Goal: Task Accomplishment & Management: Manage account settings

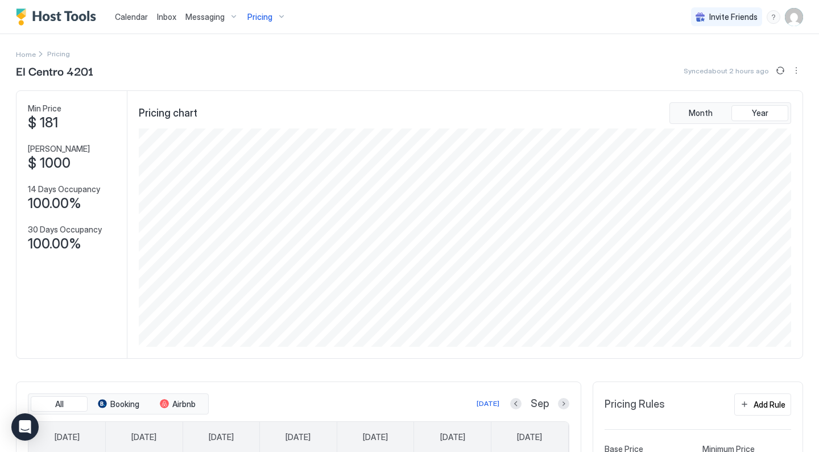
scroll to position [218, 654]
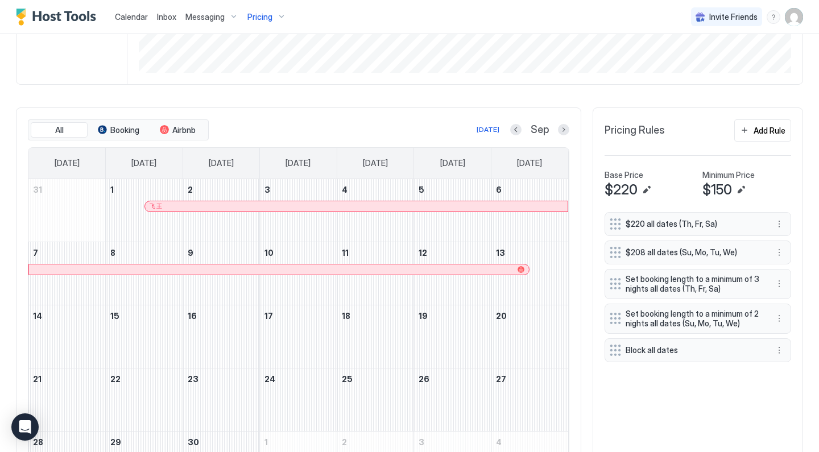
click at [797, 24] on img "User profile" at bounding box center [794, 17] width 18 height 18
click at [716, 61] on div "Settings" at bounding box center [730, 64] width 144 height 20
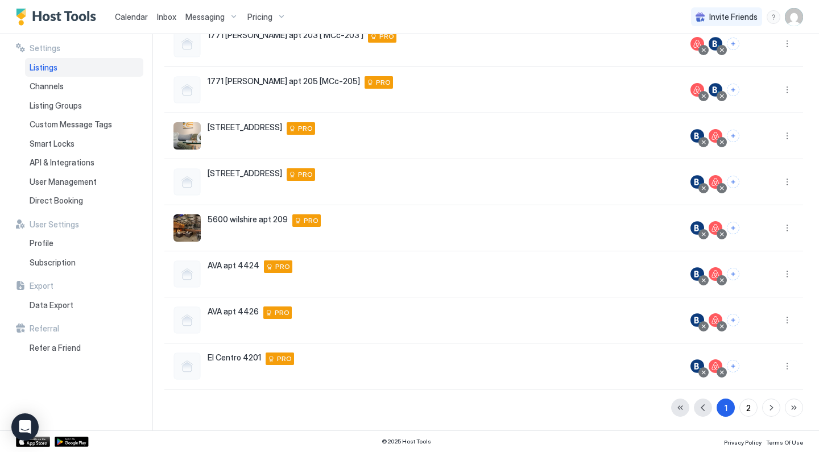
scroll to position [213, 0]
click at [768, 409] on button "button" at bounding box center [771, 408] width 18 height 18
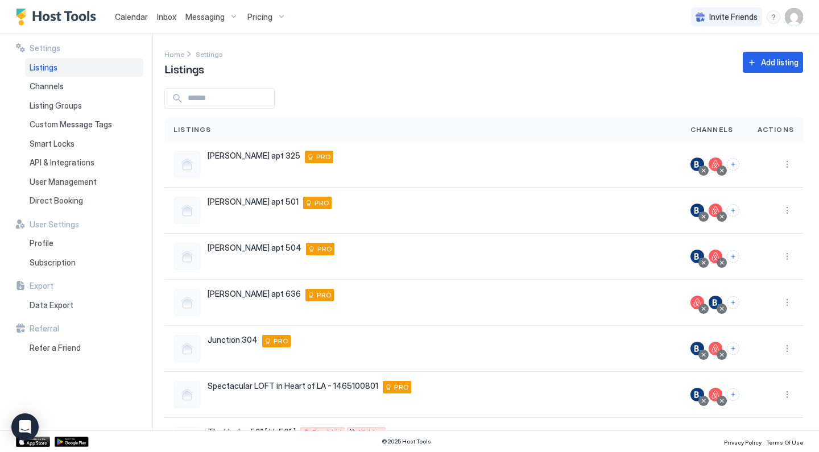
scroll to position [0, 0]
click at [782, 64] on div "Add listing" at bounding box center [780, 62] width 38 height 12
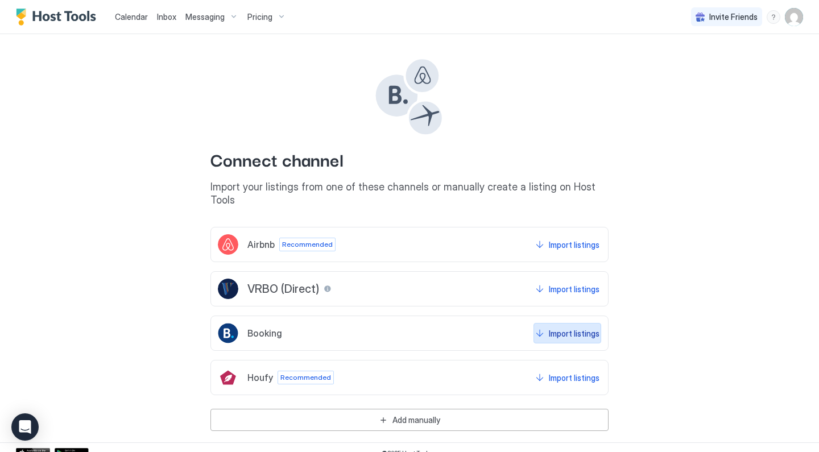
click at [581, 328] on div "Import listings" at bounding box center [574, 334] width 51 height 12
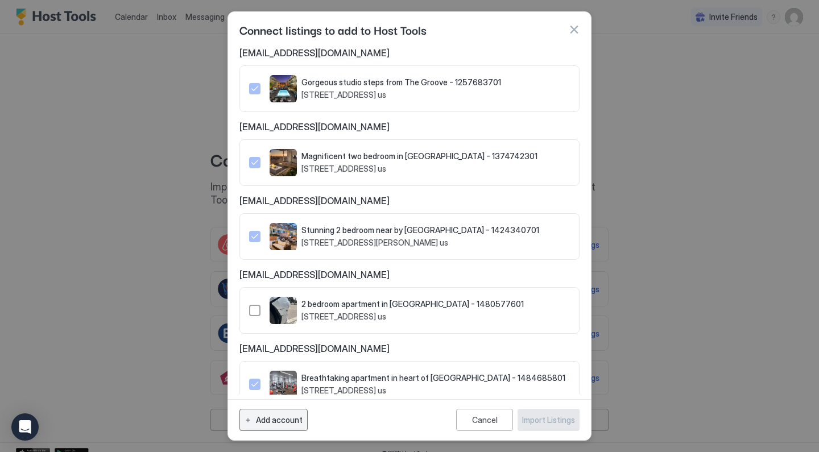
click at [292, 418] on div "Add account" at bounding box center [279, 420] width 47 height 12
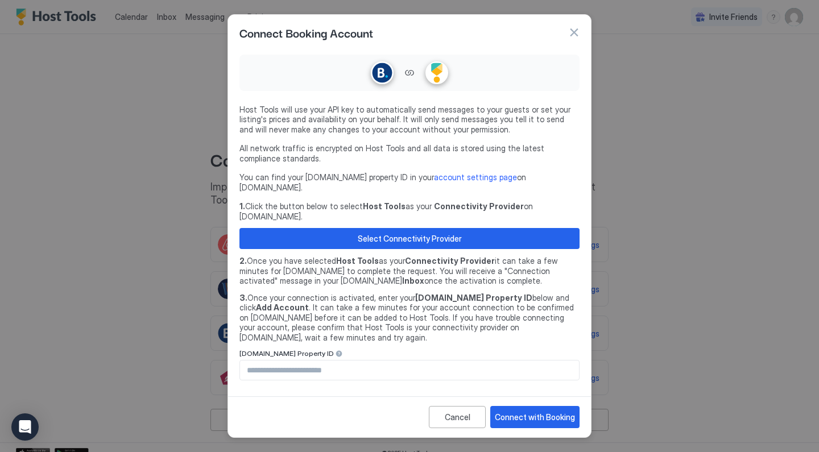
click at [403, 361] on input "Input Field" at bounding box center [409, 370] width 339 height 19
type input "********"
click at [545, 411] on div "Connect with Booking" at bounding box center [535, 417] width 80 height 12
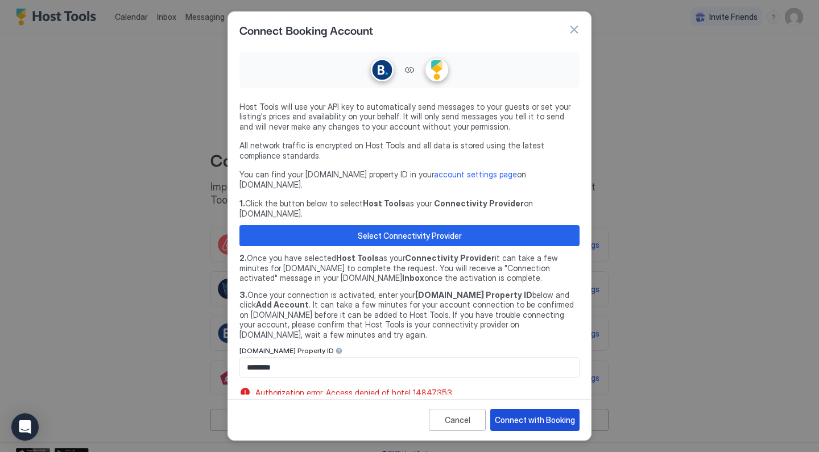
click at [545, 414] on div "Connect with Booking" at bounding box center [535, 420] width 80 height 12
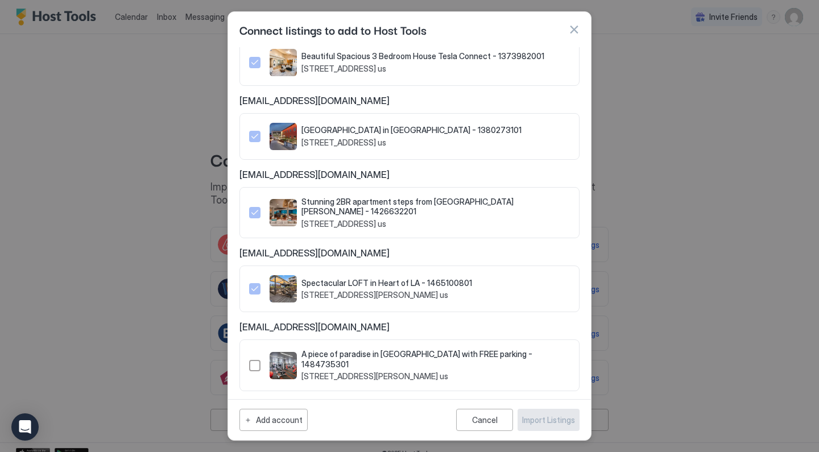
scroll to position [1332, 0]
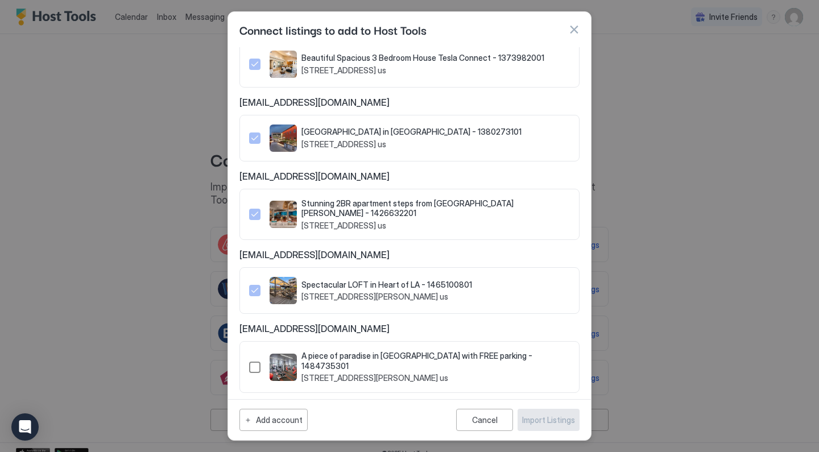
click at [375, 356] on span "A piece of paradise in [GEOGRAPHIC_DATA] with FREE parking - 1484735301" at bounding box center [435, 361] width 268 height 20
click at [552, 421] on div "Import Listings" at bounding box center [548, 420] width 53 height 12
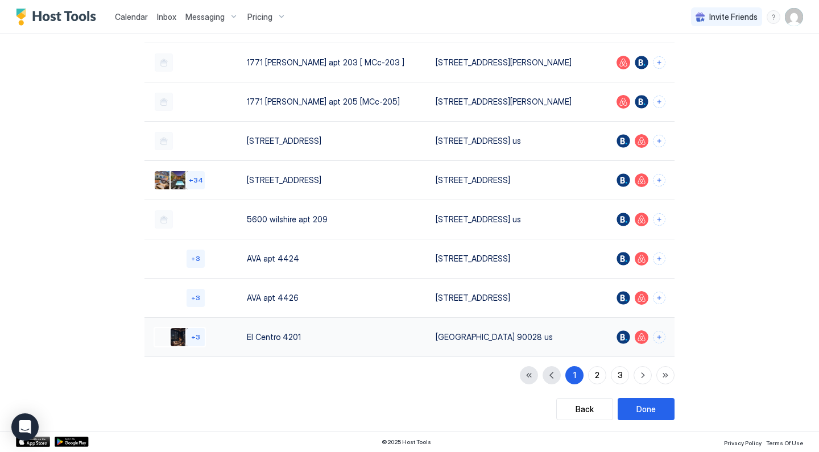
scroll to position [170, 0]
click at [623, 372] on button "3" at bounding box center [620, 376] width 18 height 18
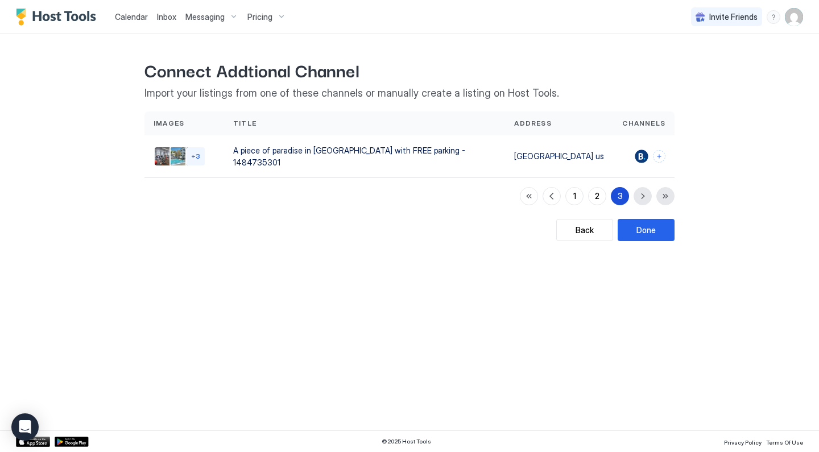
scroll to position [0, 0]
click at [661, 154] on button "Connect channels" at bounding box center [659, 156] width 13 height 13
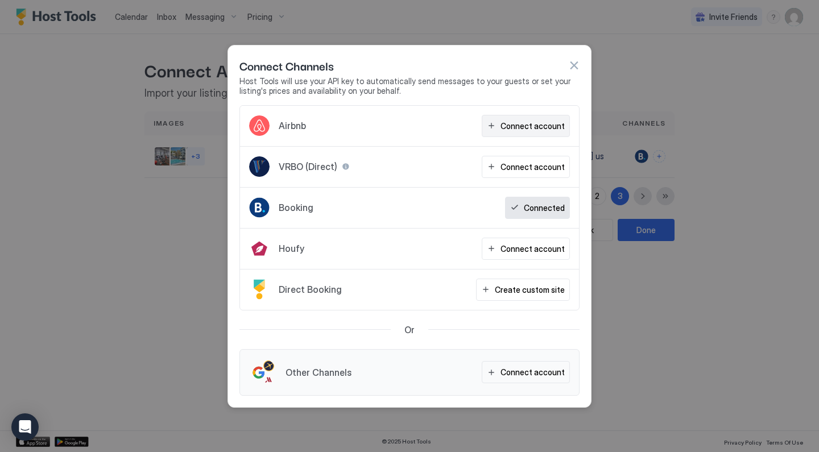
click at [508, 131] on div "Connect account" at bounding box center [532, 126] width 64 height 12
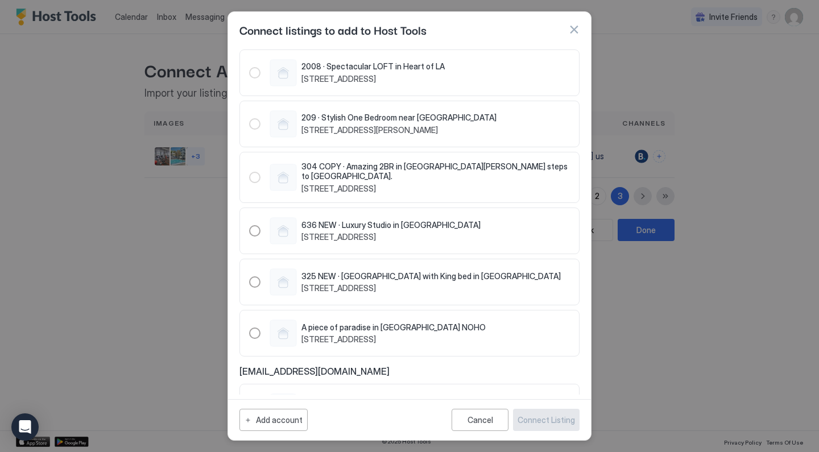
scroll to position [1021, 0]
click at [255, 328] on div "1498062655622364569" at bounding box center [254, 333] width 11 height 11
click at [529, 420] on div "Connect Listing" at bounding box center [545, 420] width 57 height 12
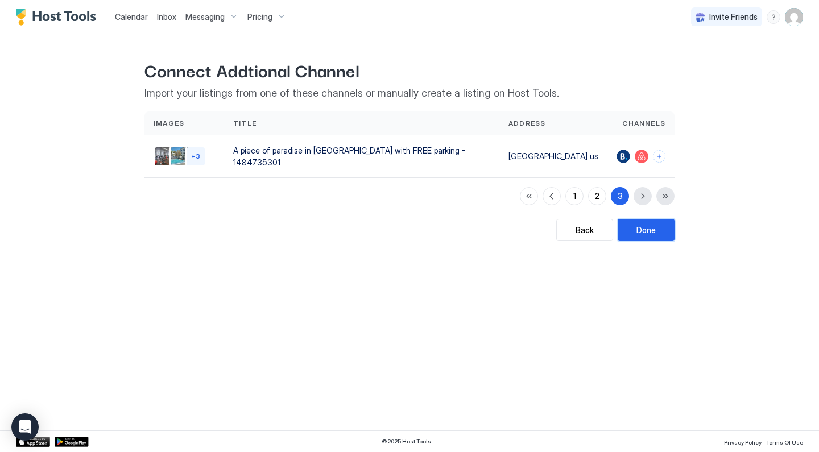
click at [649, 225] on div "Done" at bounding box center [645, 230] width 19 height 12
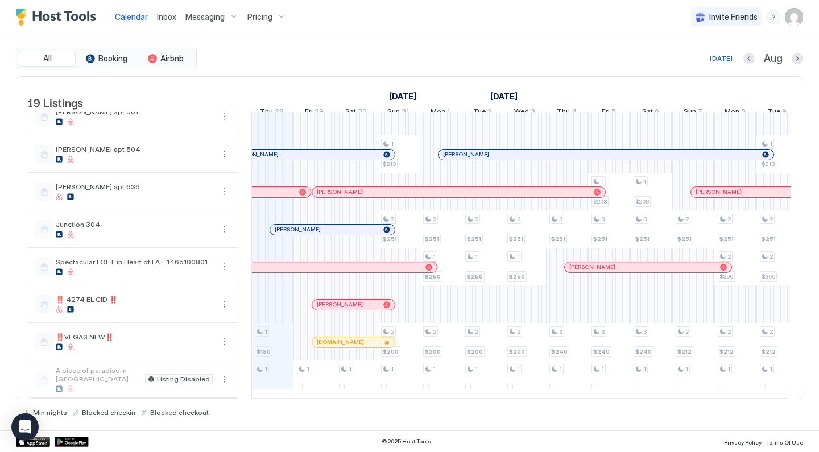
scroll to position [436, 0]
click at [222, 379] on button "More options" at bounding box center [224, 379] width 14 height 14
click at [216, 349] on div "Listing Settings" at bounding box center [198, 344] width 72 height 18
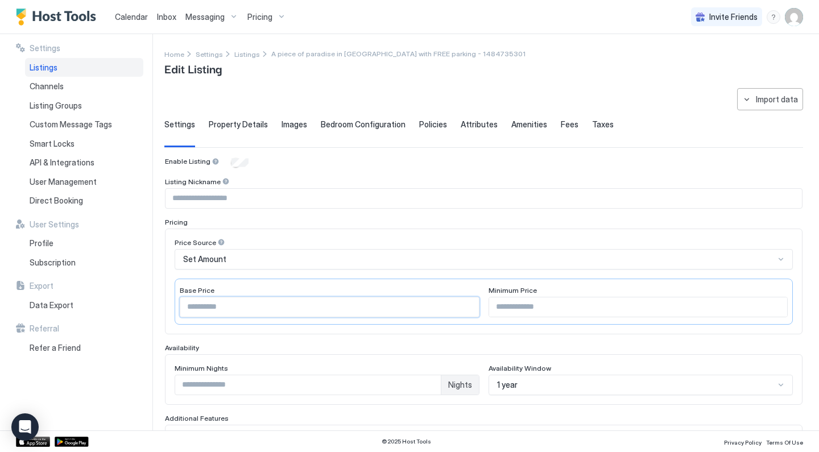
drag, startPoint x: 266, startPoint y: 310, endPoint x: 143, endPoint y: 262, distance: 131.8
click at [143, 262] on div "**********" at bounding box center [409, 232] width 819 height 396
type input "***"
click at [565, 304] on input "Input Field" at bounding box center [638, 306] width 299 height 19
type input "***"
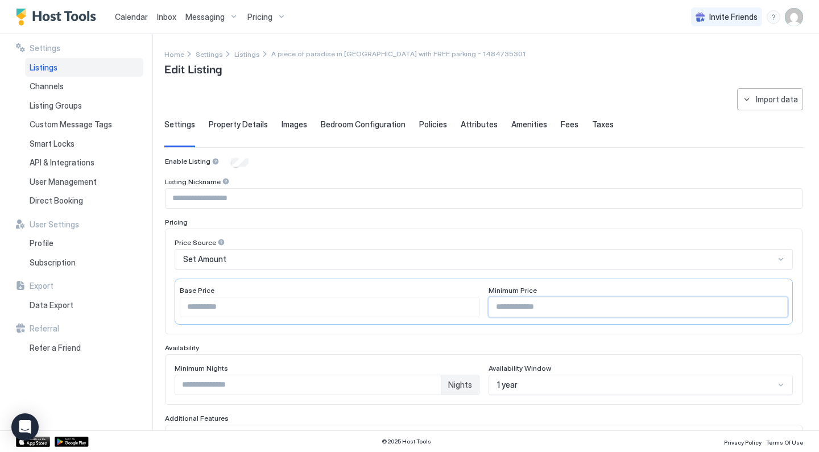
click at [285, 201] on input "Input Field" at bounding box center [483, 198] width 636 height 19
drag, startPoint x: 196, startPoint y: 198, endPoint x: 132, endPoint y: 187, distance: 64.8
click at [132, 187] on div "**********" at bounding box center [409, 232] width 819 height 396
type input "**********"
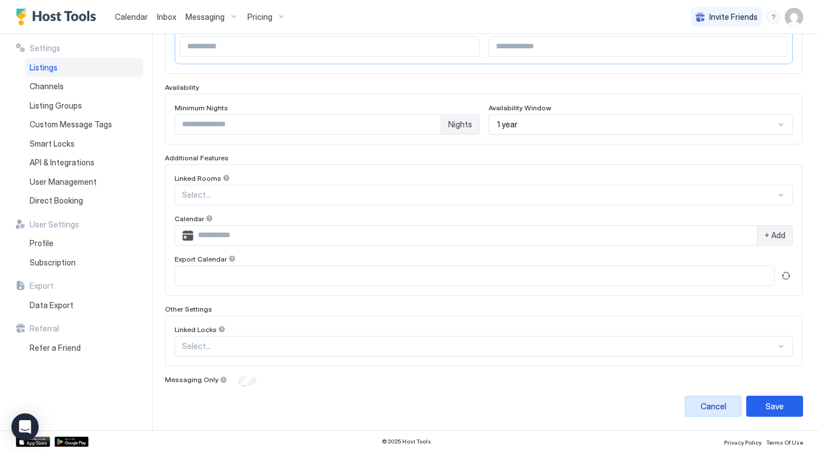
scroll to position [260, 0]
click at [779, 406] on div "Save" at bounding box center [774, 407] width 18 height 12
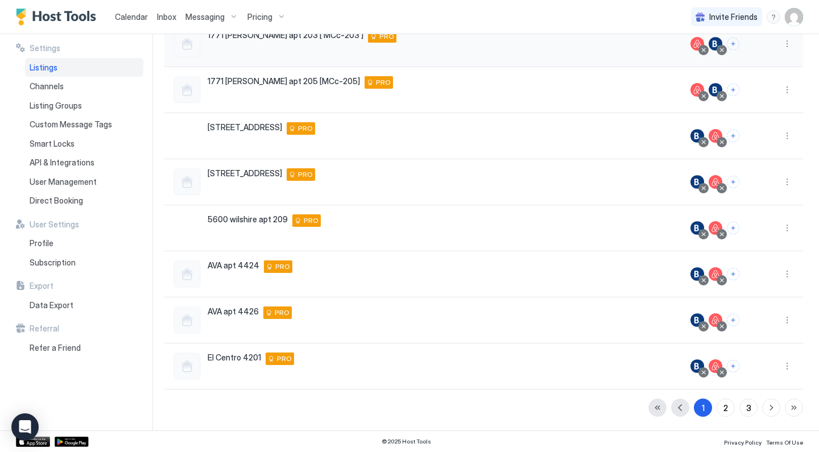
scroll to position [213, 0]
click at [274, 18] on div "Pricing" at bounding box center [267, 16] width 48 height 19
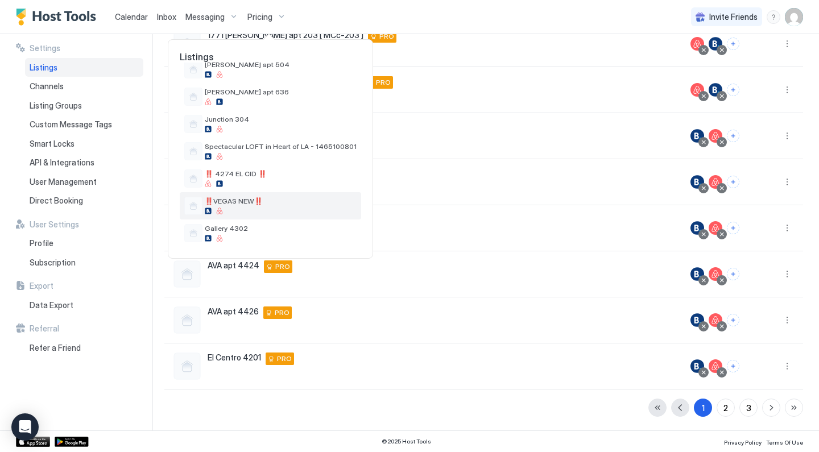
scroll to position [373, 0]
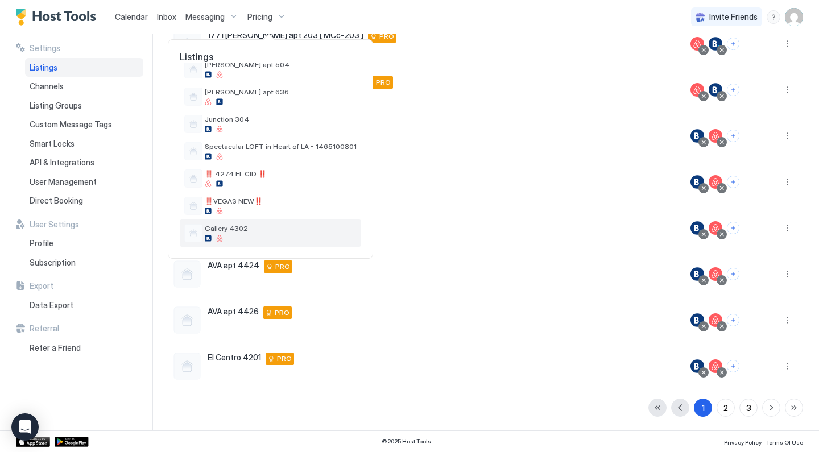
click at [225, 226] on span "Gallery 4302" at bounding box center [281, 228] width 152 height 9
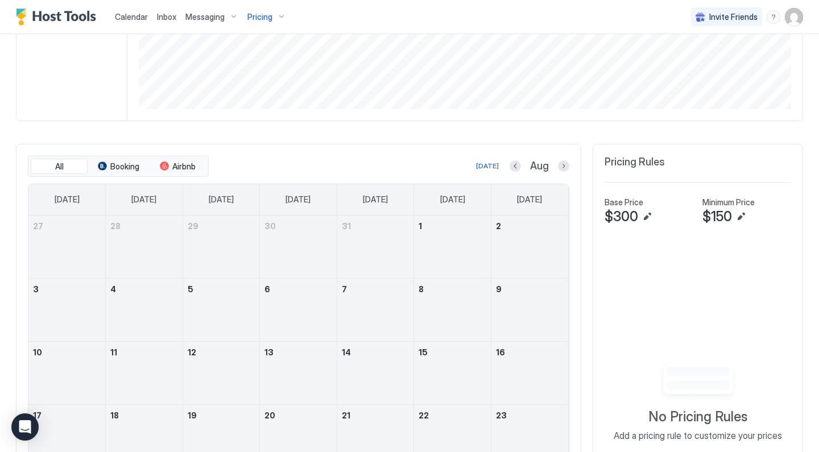
scroll to position [260, 0]
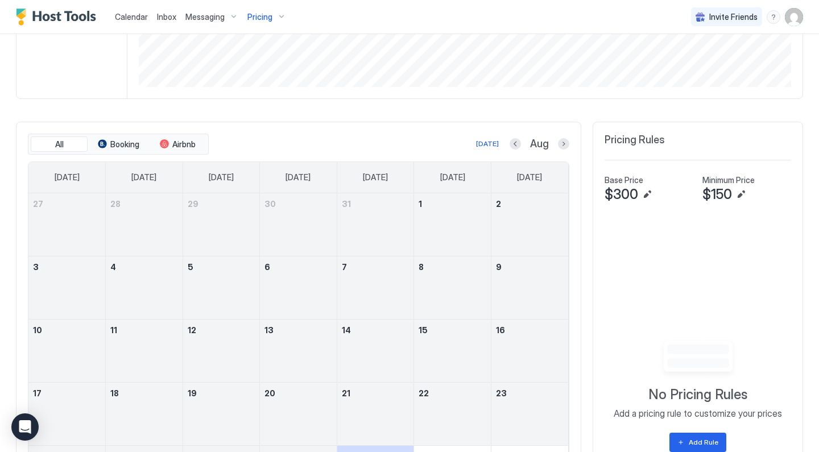
click at [694, 437] on div "Add Rule" at bounding box center [704, 442] width 30 height 10
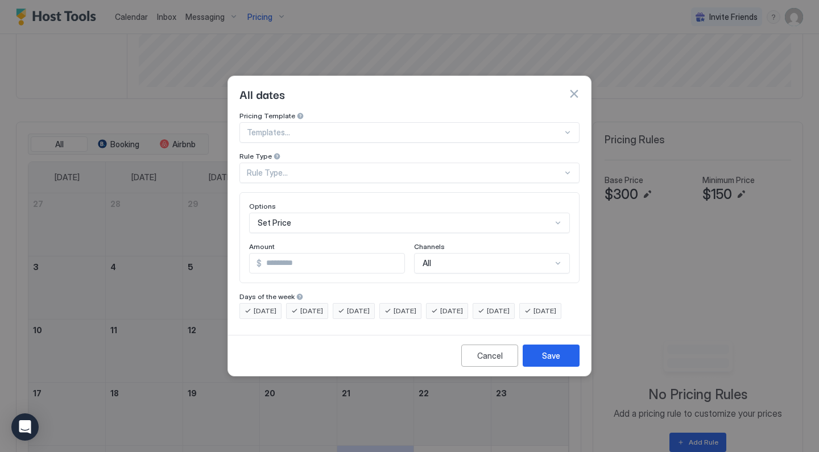
click at [310, 168] on div "Rule Type..." at bounding box center [405, 173] width 316 height 10
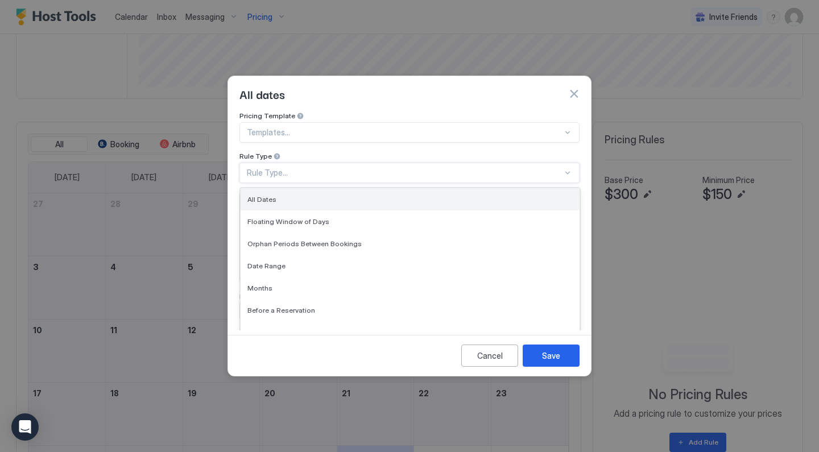
click at [301, 195] on div "All Dates" at bounding box center [409, 199] width 325 height 9
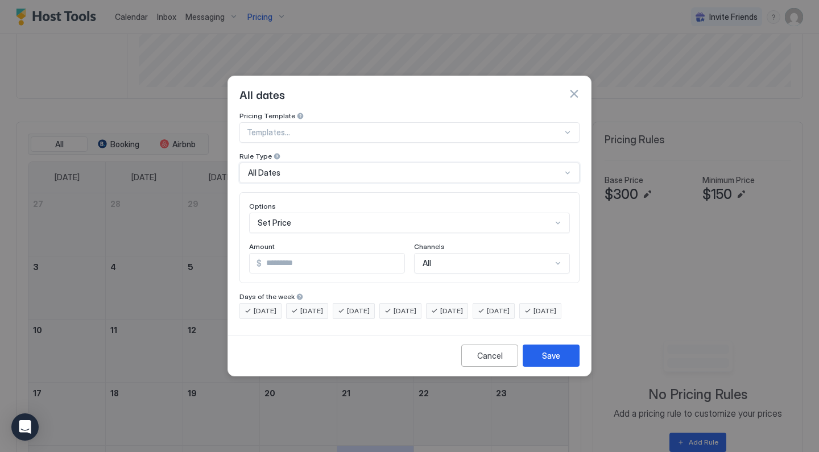
click at [309, 258] on input "*" at bounding box center [333, 263] width 143 height 19
click at [316, 213] on div "Set Price" at bounding box center [409, 223] width 321 height 20
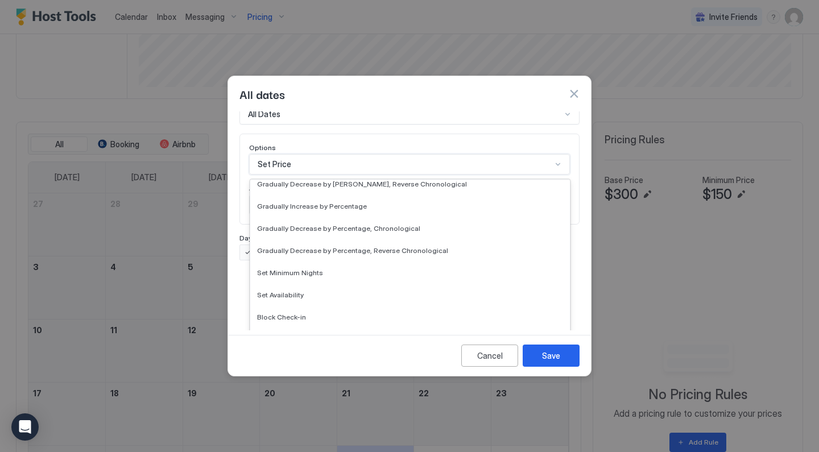
scroll to position [206, 0]
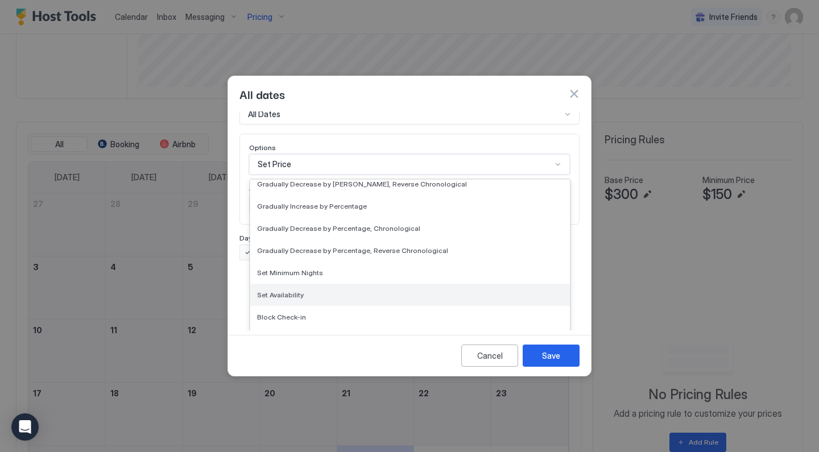
click at [293, 291] on span "Set Availability" at bounding box center [280, 295] width 47 height 9
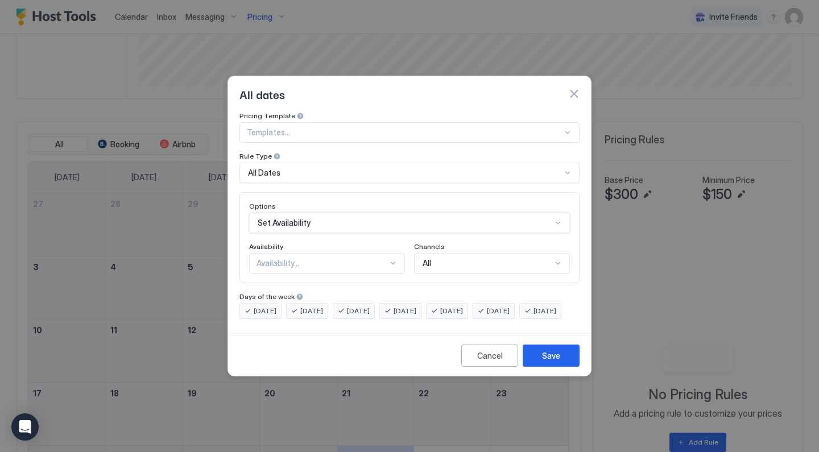
click at [297, 258] on div "Availability..." at bounding box center [321, 263] width 131 height 10
click at [289, 308] on div "Blocked" at bounding box center [327, 312] width 141 height 9
click at [535, 366] on button "Save" at bounding box center [551, 356] width 57 height 22
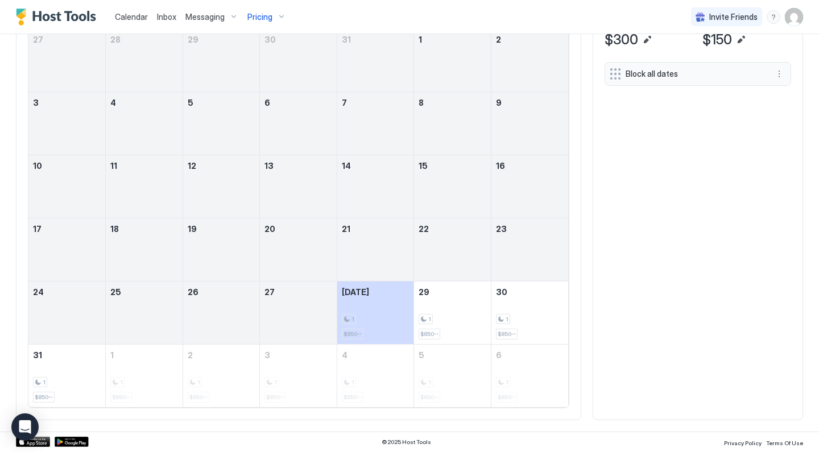
scroll to position [423, 0]
